Goal: Task Accomplishment & Management: Complete application form

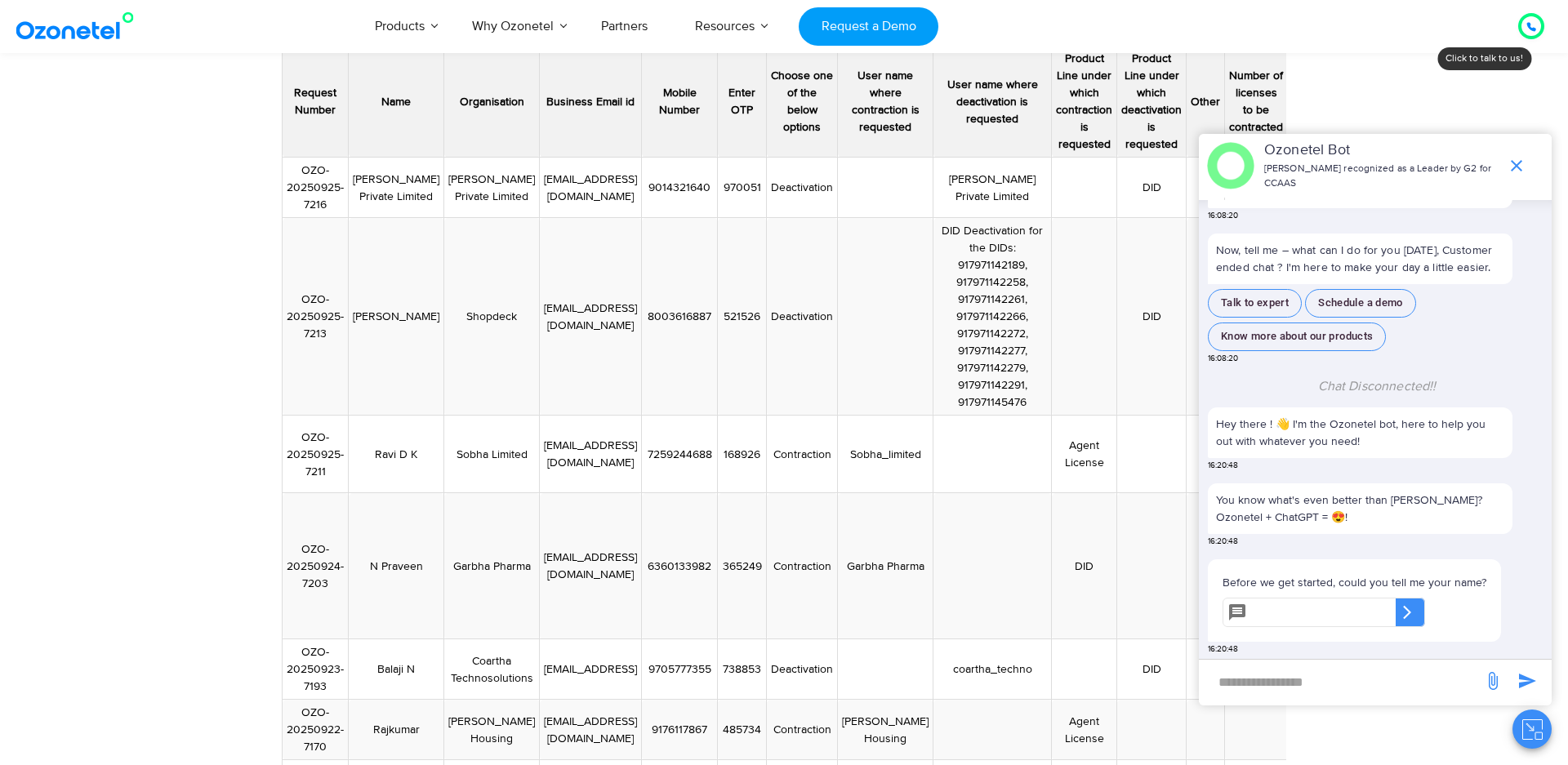
scroll to position [181, 0]
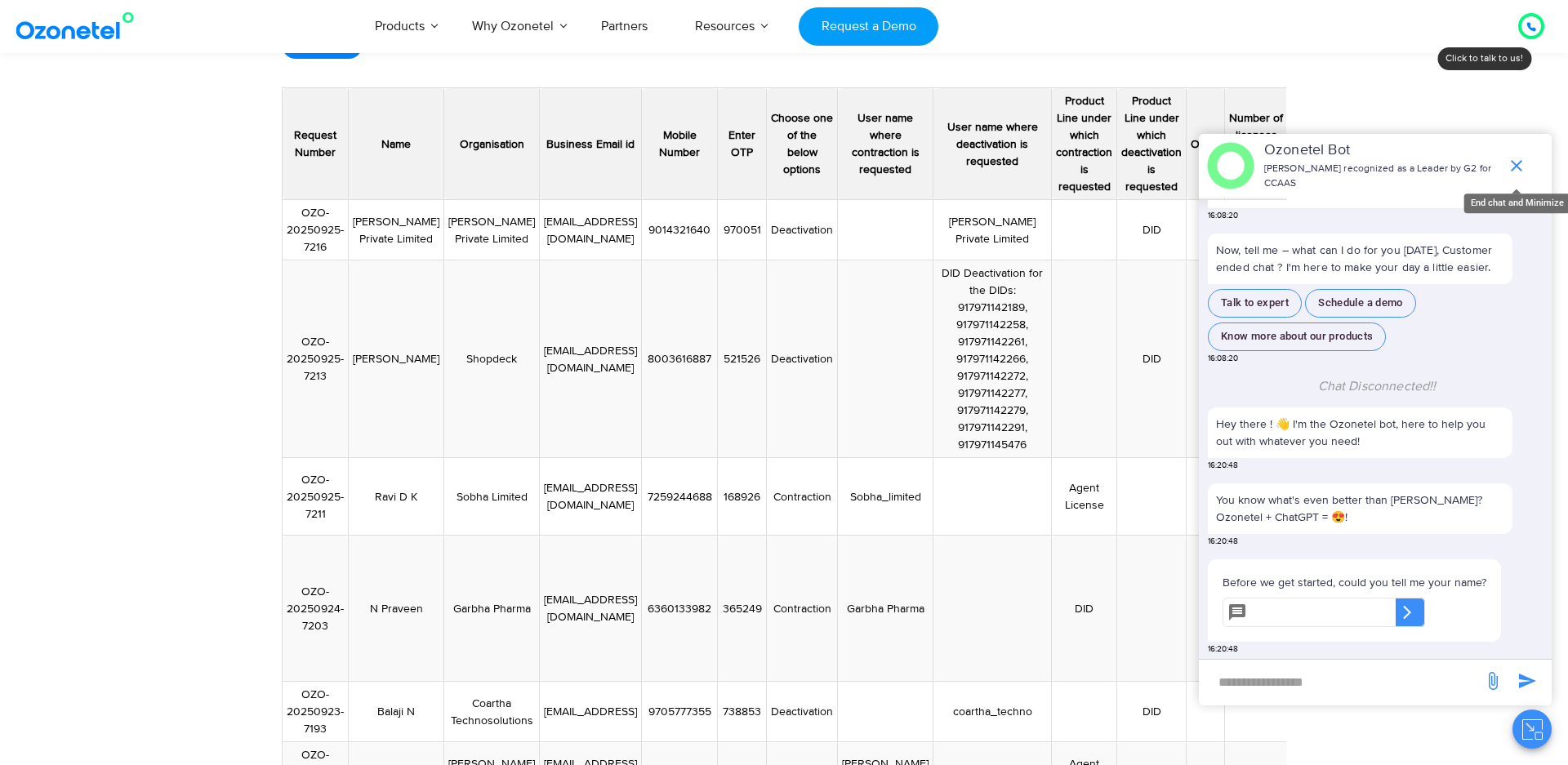
click at [1517, 168] on icon "end chat or minimize" at bounding box center [1517, 166] width 12 height 12
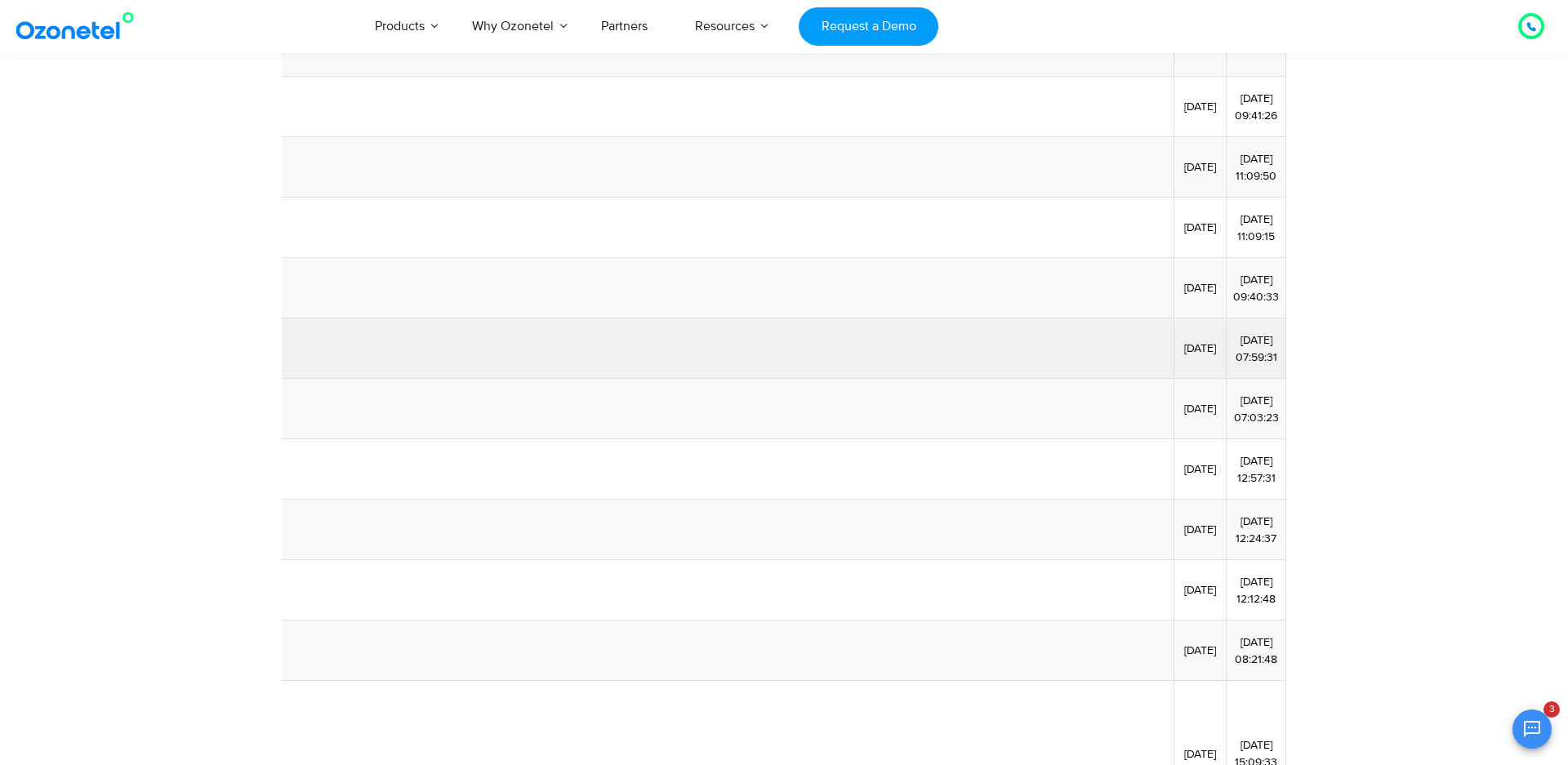
scroll to position [784, 0]
